Goal: Task Accomplishment & Management: Use online tool/utility

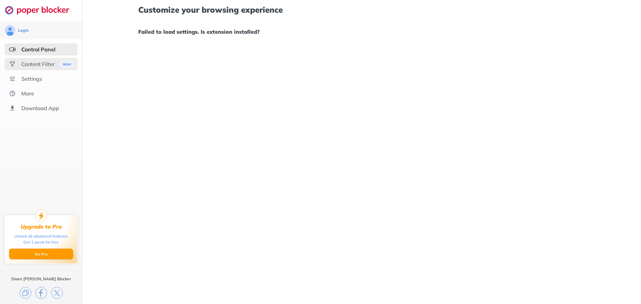
click at [46, 65] on div "Content Filter" at bounding box center [37, 64] width 33 height 7
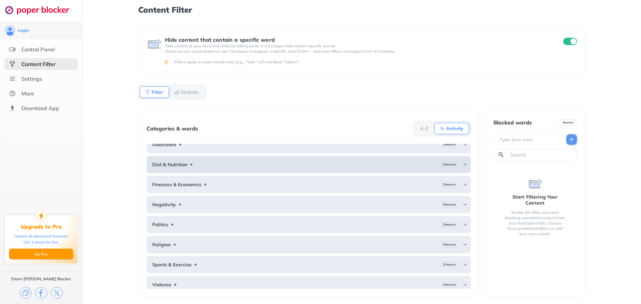
scroll to position [12, 0]
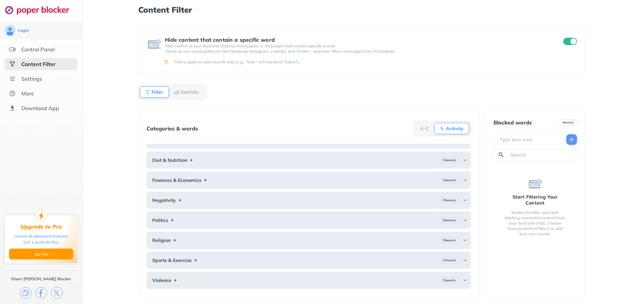
click at [528, 134] on div at bounding box center [528, 139] width 70 height 11
click at [523, 137] on input "text" at bounding box center [529, 139] width 61 height 7
type input "air"
click at [574, 141] on div at bounding box center [571, 139] width 11 height 11
